Goal: Task Accomplishment & Management: Manage account settings

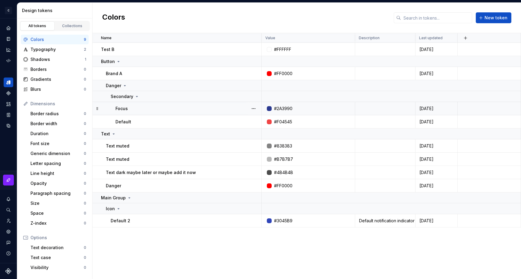
click at [268, 109] on div at bounding box center [269, 108] width 5 height 5
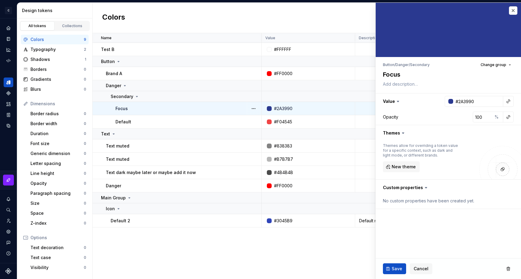
type textarea "*"
click at [397, 101] on icon at bounding box center [398, 101] width 2 height 1
click at [396, 101] on icon at bounding box center [398, 101] width 6 height 6
click at [392, 102] on button "button" at bounding box center [448, 101] width 145 height 16
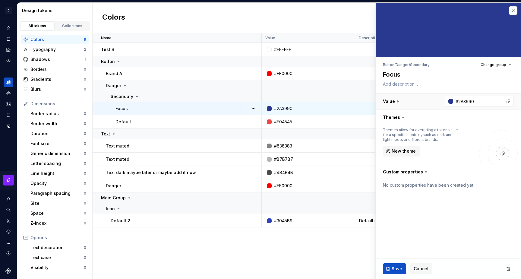
click at [391, 101] on button "button" at bounding box center [448, 101] width 145 height 16
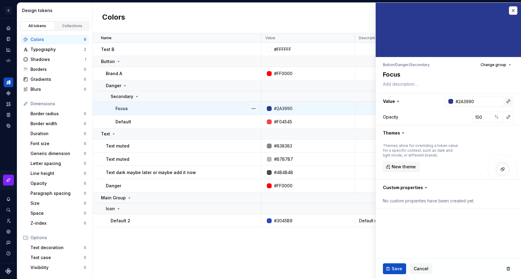
click at [508, 104] on button "button" at bounding box center [508, 101] width 8 height 8
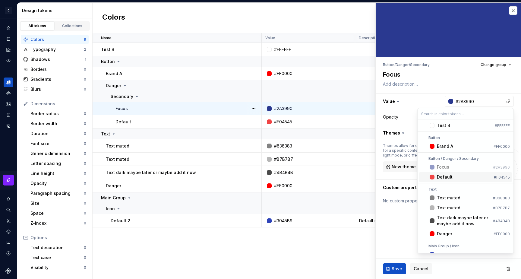
click at [433, 178] on div "Suggestions" at bounding box center [432, 177] width 5 height 5
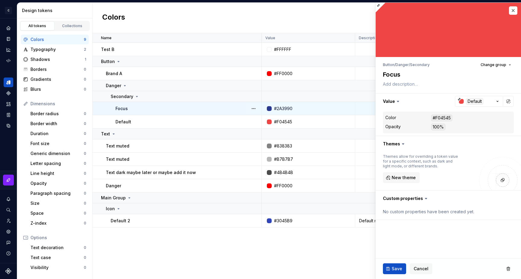
click at [424, 240] on fieldset "Button / Danger / Secondary Change group Focus Value Default Color #F04545 Opac…" at bounding box center [448, 141] width 145 height 276
click at [498, 102] on button "button" at bounding box center [448, 101] width 145 height 16
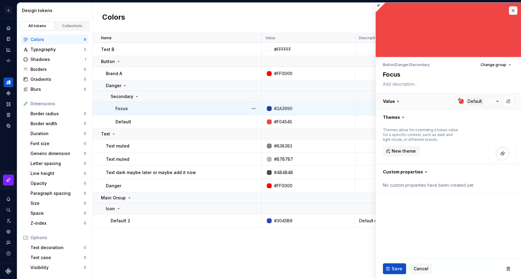
click at [498, 102] on button "button" at bounding box center [448, 101] width 145 height 16
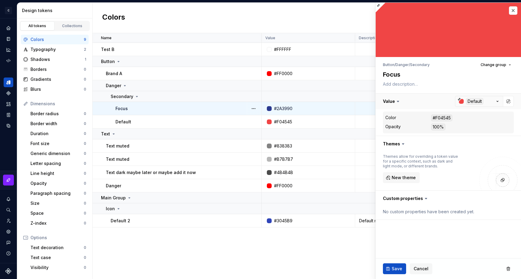
click at [475, 101] on button "button" at bounding box center [448, 101] width 145 height 16
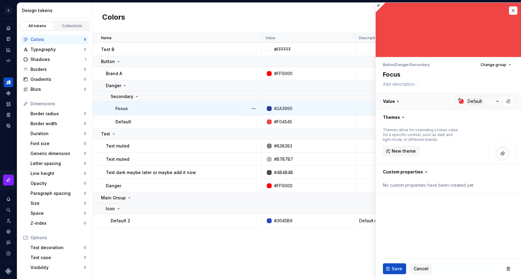
click at [475, 101] on button "button" at bounding box center [448, 101] width 145 height 16
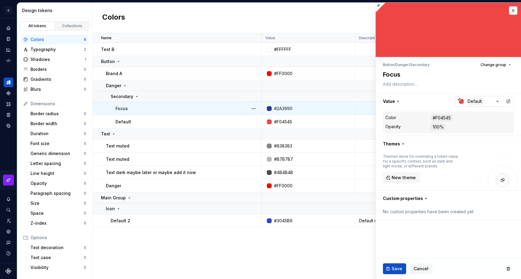
click at [462, 101] on div "button" at bounding box center [461, 101] width 5 height 5
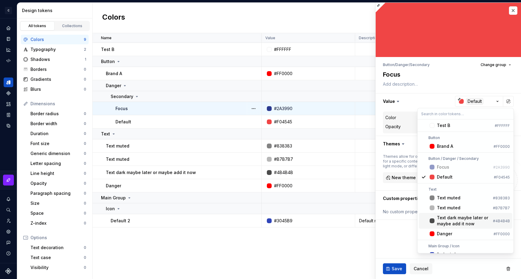
type textarea "*"
